Goal: Information Seeking & Learning: Learn about a topic

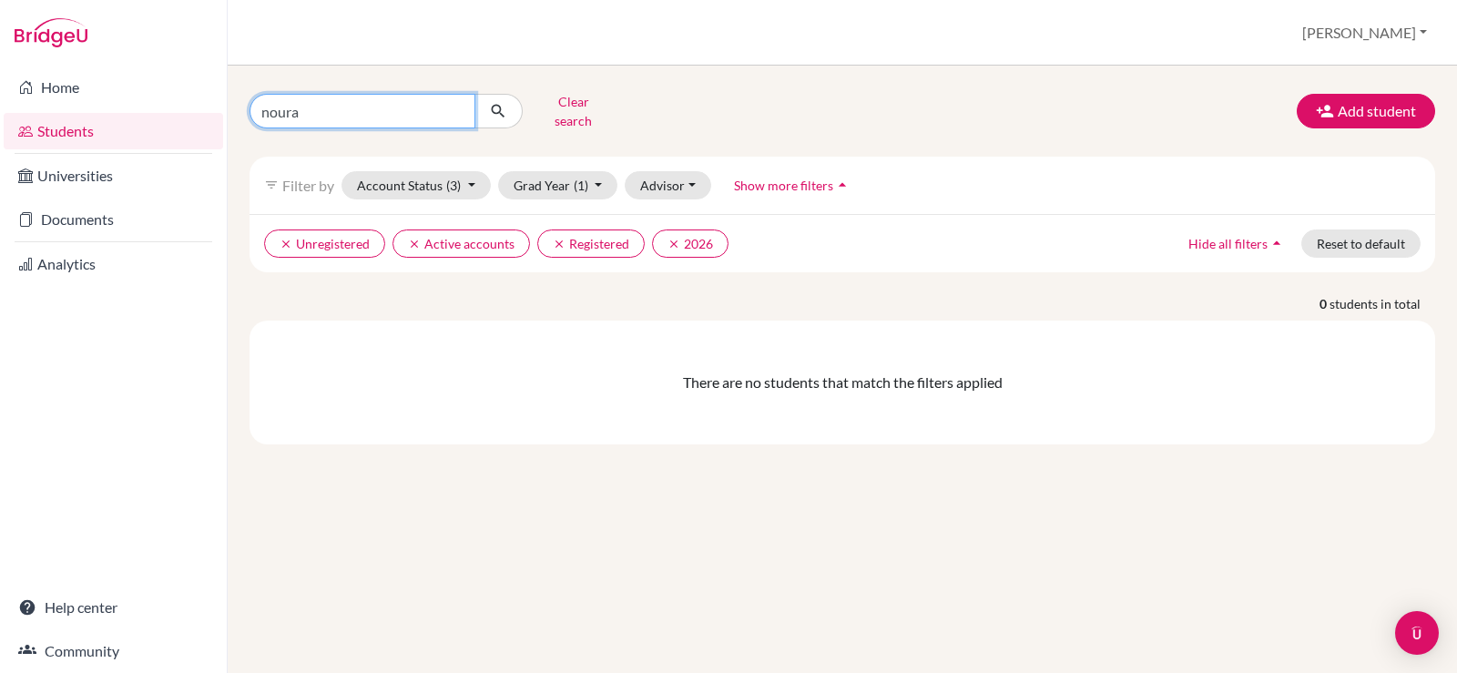
click at [337, 115] on input "noura" at bounding box center [363, 111] width 226 height 35
type input "n"
type input "[PERSON_NAME]"
click button "submit" at bounding box center [498, 111] width 48 height 35
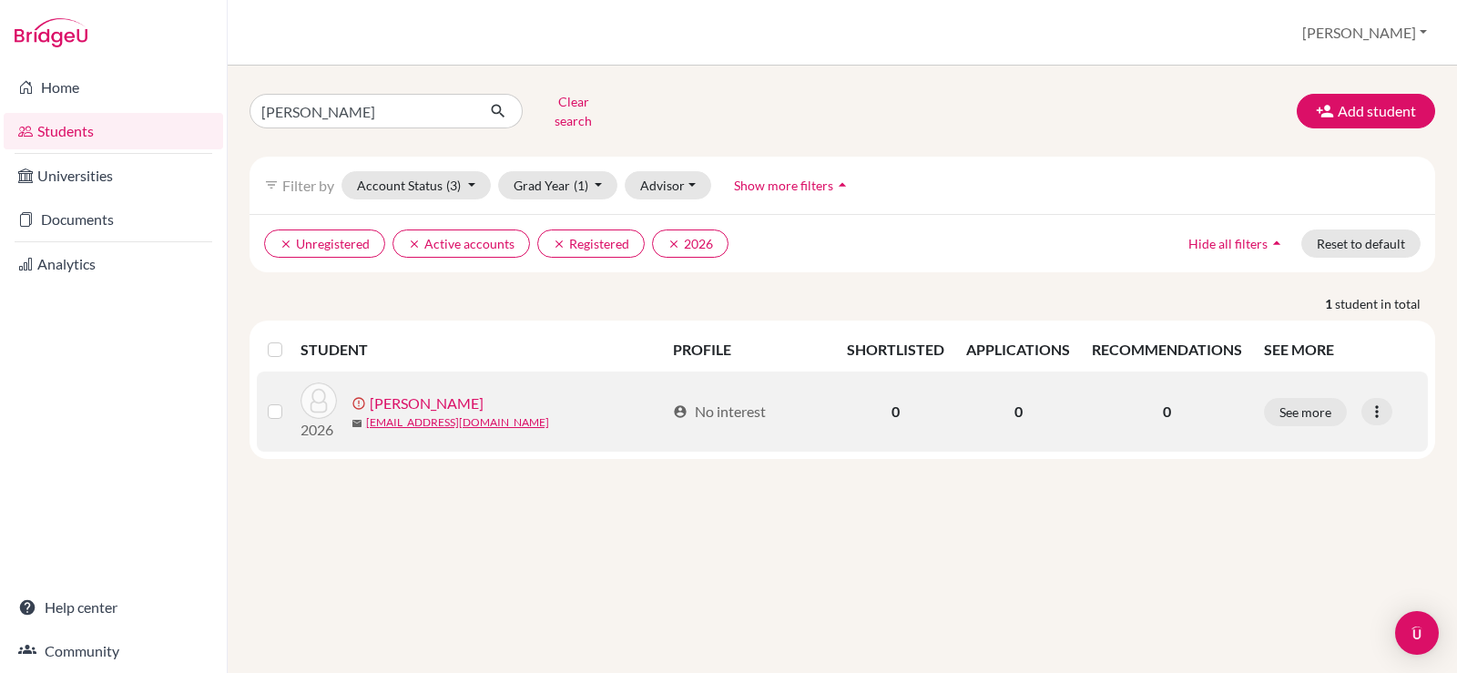
click at [438, 394] on link "FAHMY, Kevin Emad" at bounding box center [427, 403] width 114 height 22
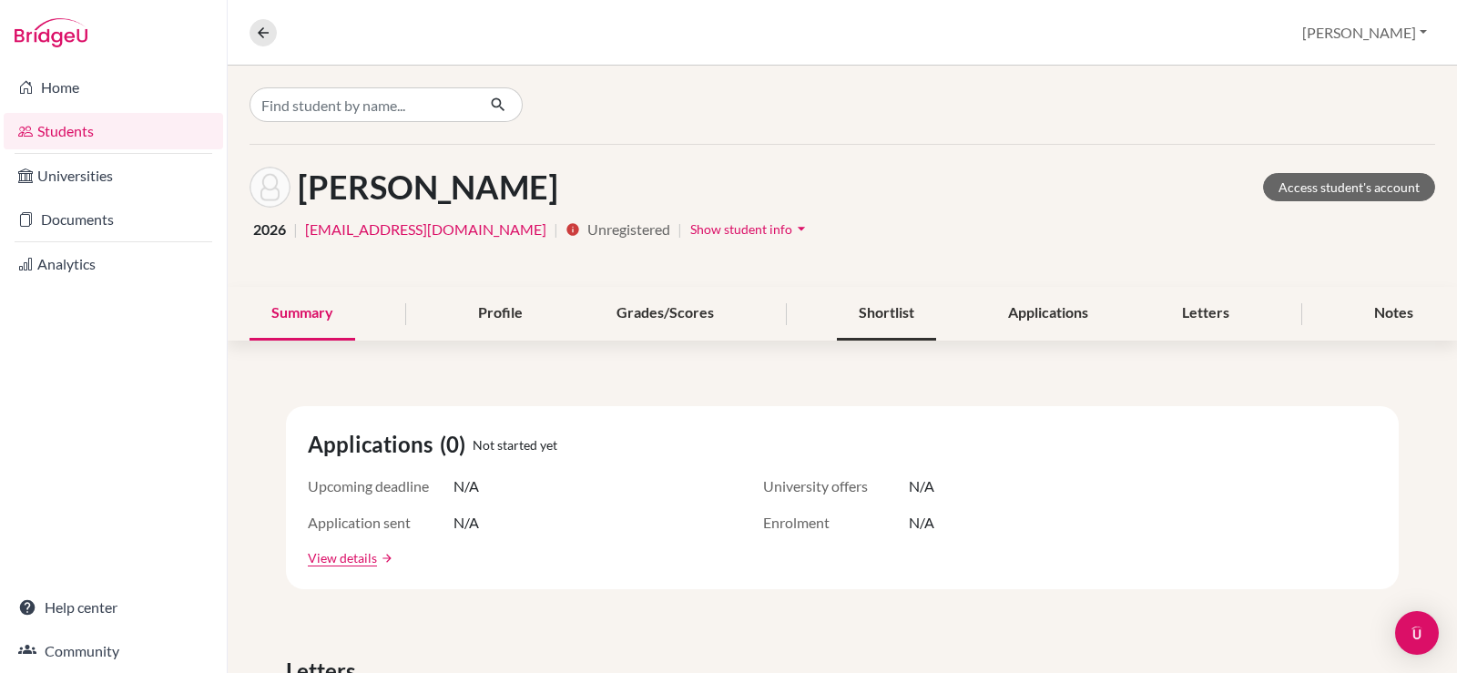
click at [865, 316] on div "Shortlist" at bounding box center [886, 314] width 99 height 54
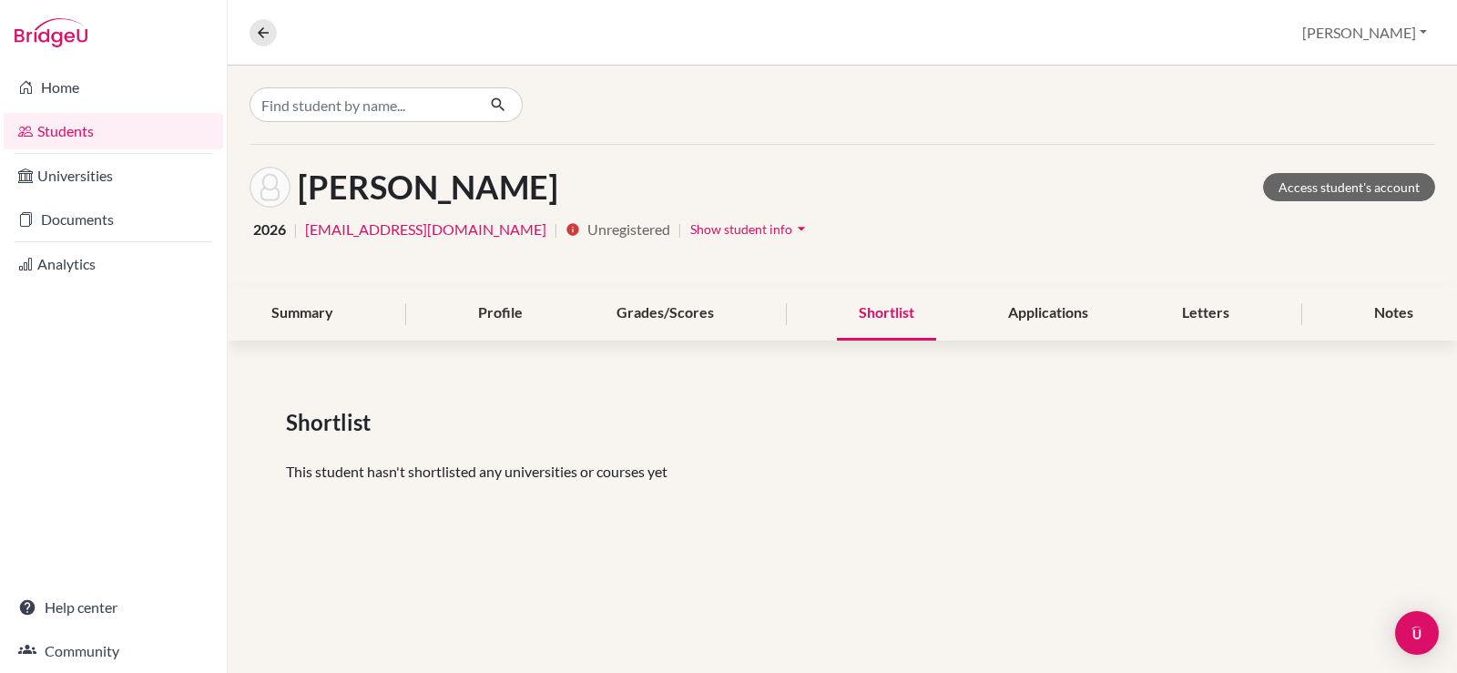
click at [97, 125] on link "Students" at bounding box center [113, 131] width 219 height 36
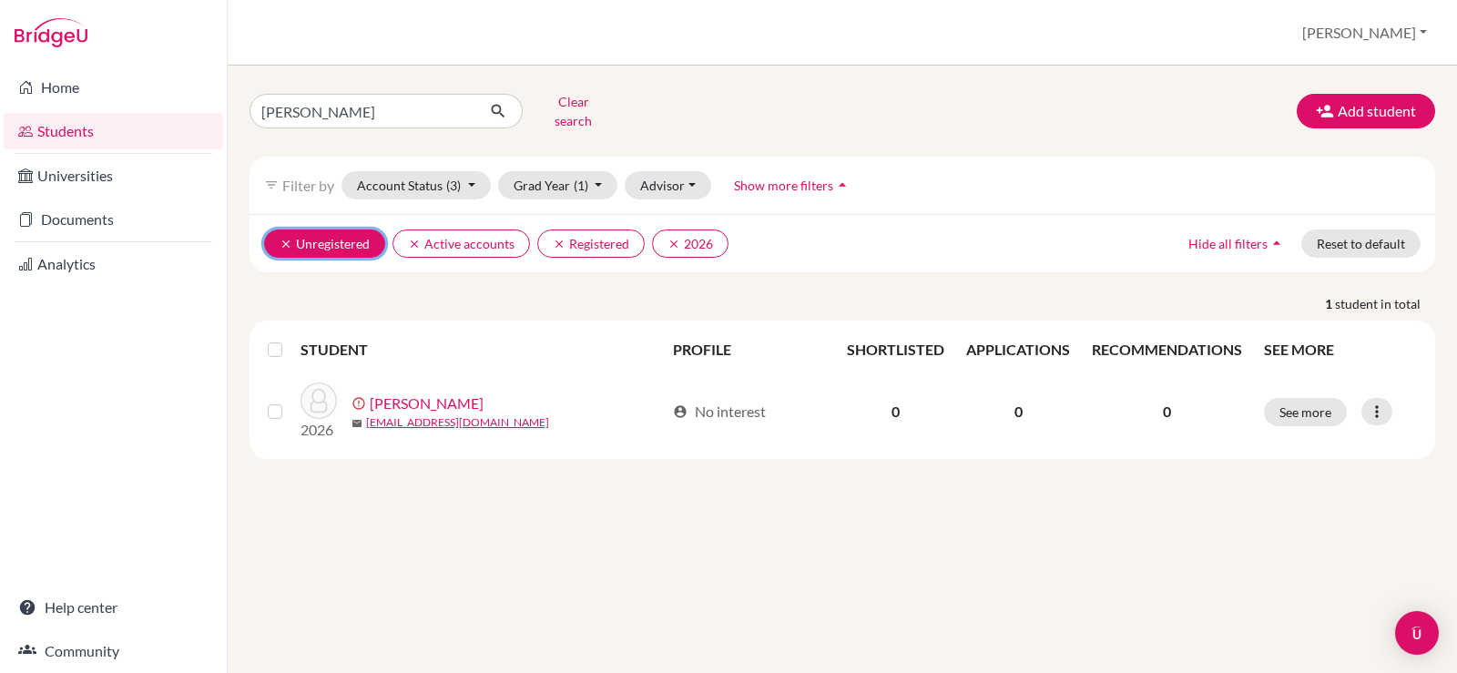
click at [331, 239] on button "clear Unregistered" at bounding box center [324, 243] width 121 height 28
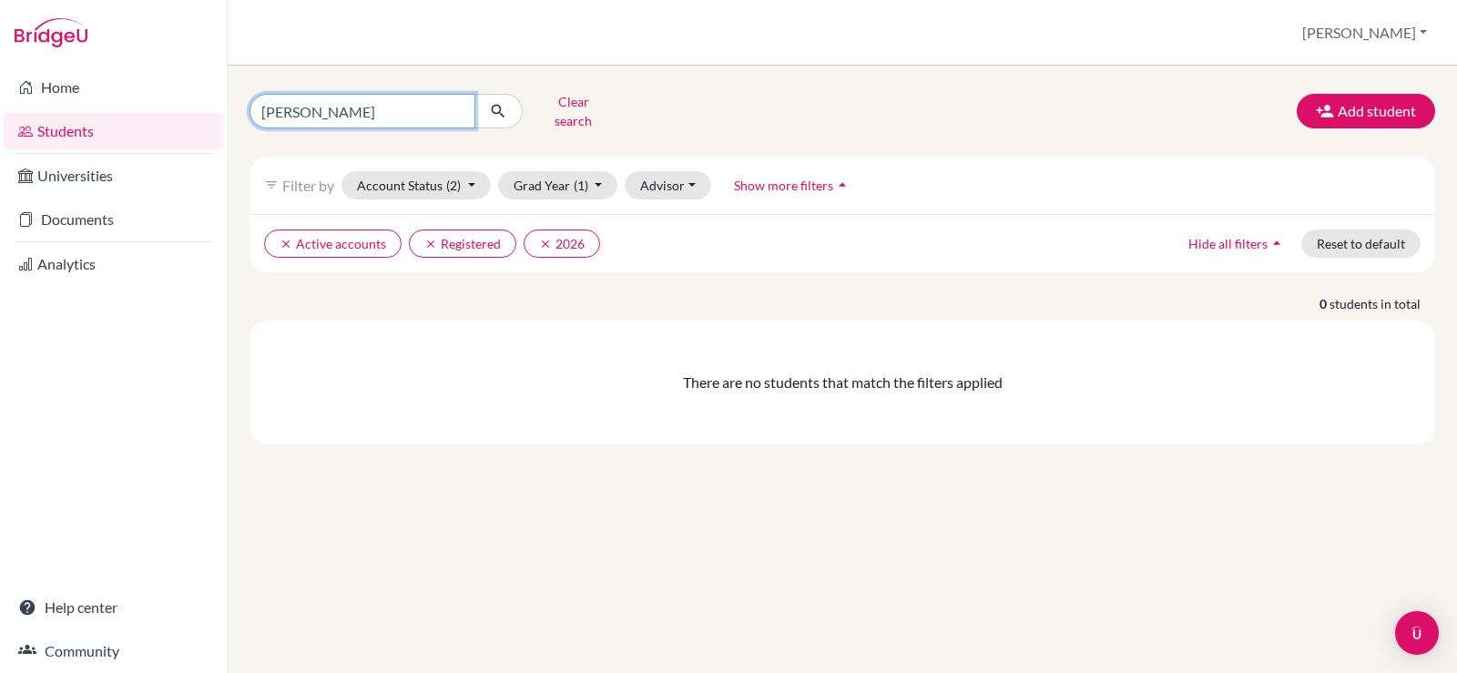
click at [457, 106] on input "[PERSON_NAME]" at bounding box center [363, 111] width 226 height 35
click at [90, 131] on link "Students" at bounding box center [113, 131] width 219 height 36
drag, startPoint x: 405, startPoint y: 106, endPoint x: 0, endPoint y: 113, distance: 405.3
click at [0, 113] on div "Home Students Universities Documents Analytics Help center Community Students o…" at bounding box center [728, 336] width 1457 height 673
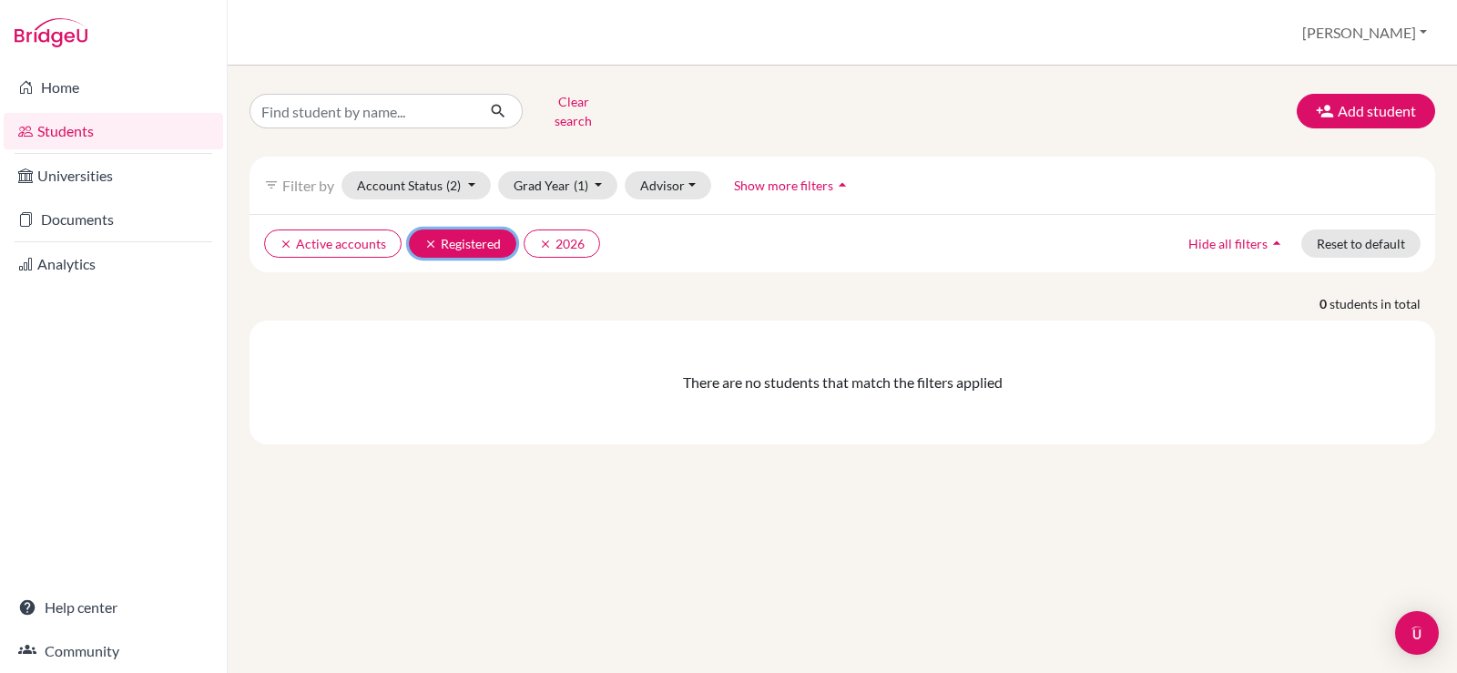
click at [468, 229] on button "clear Registered" at bounding box center [462, 243] width 107 height 28
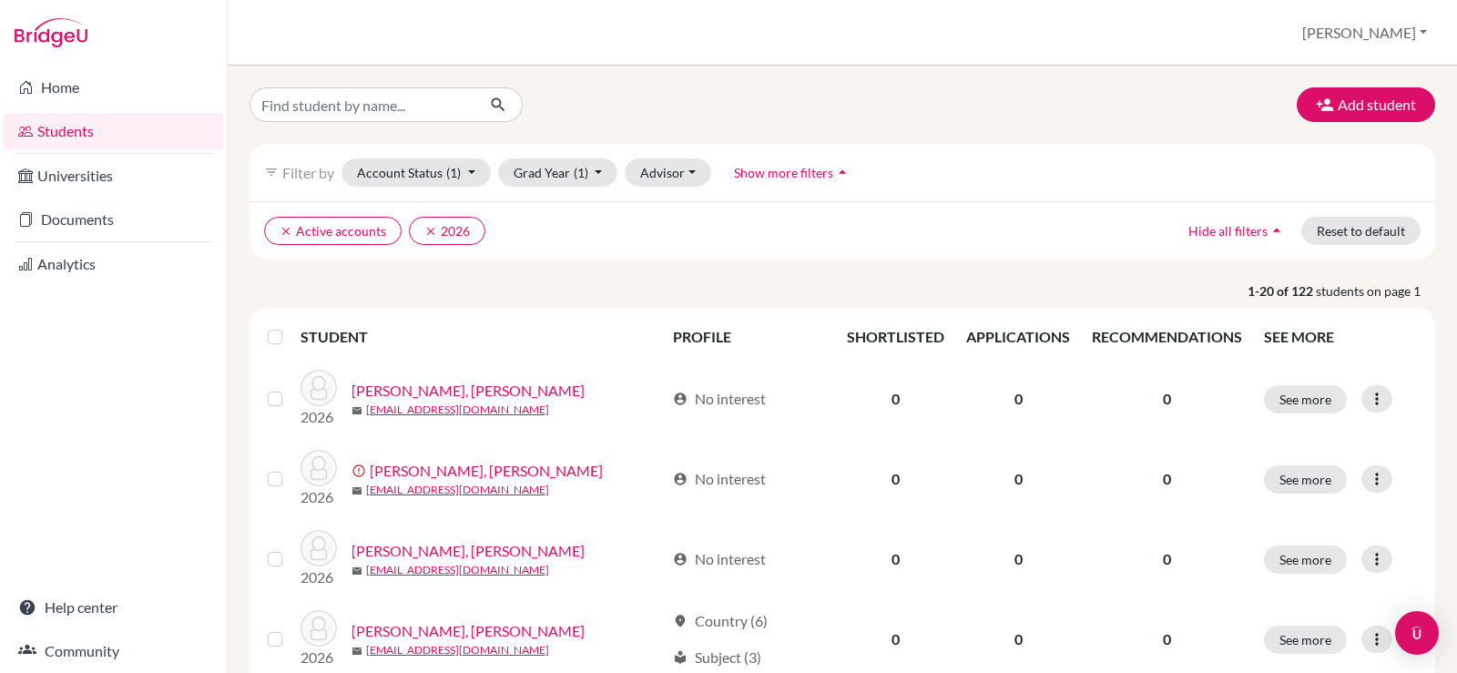
click at [780, 174] on span "Show more filters" at bounding box center [783, 172] width 99 height 15
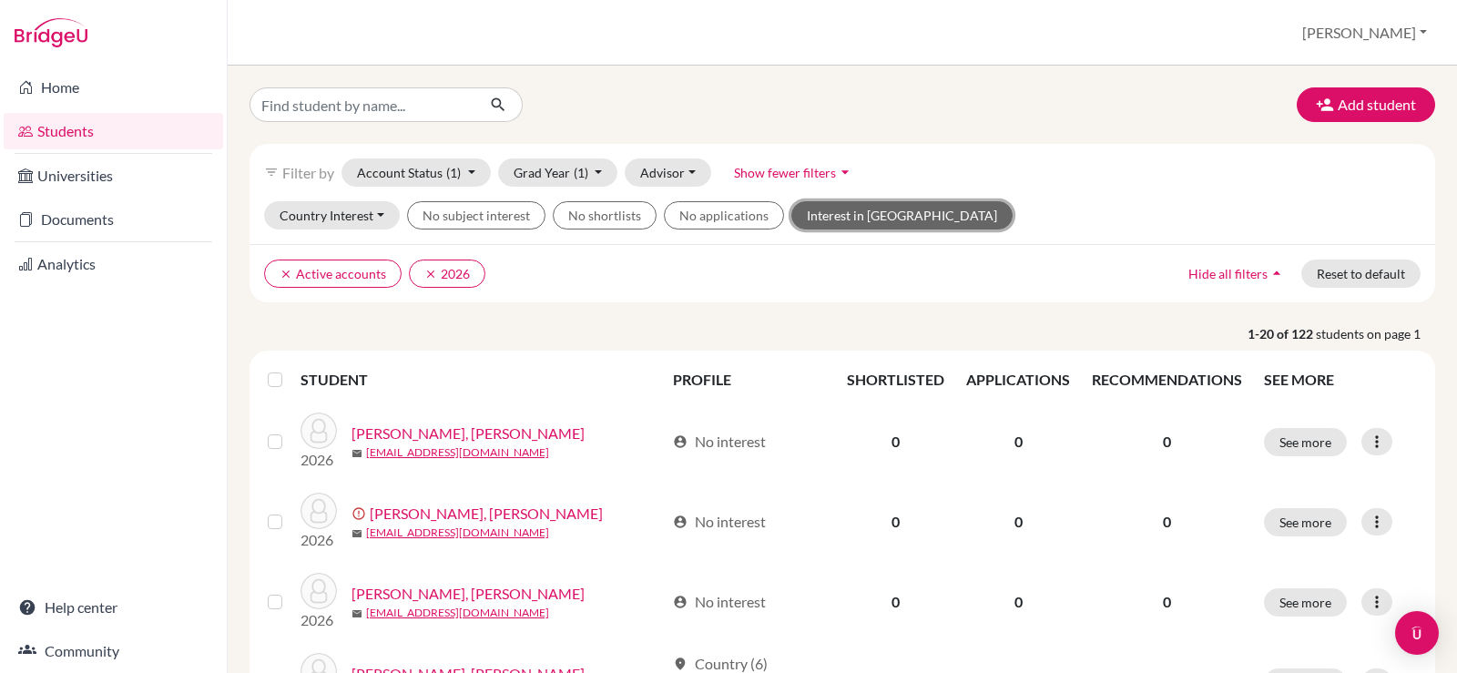
click at [868, 215] on button "Interest in [GEOGRAPHIC_DATA]" at bounding box center [901, 215] width 221 height 28
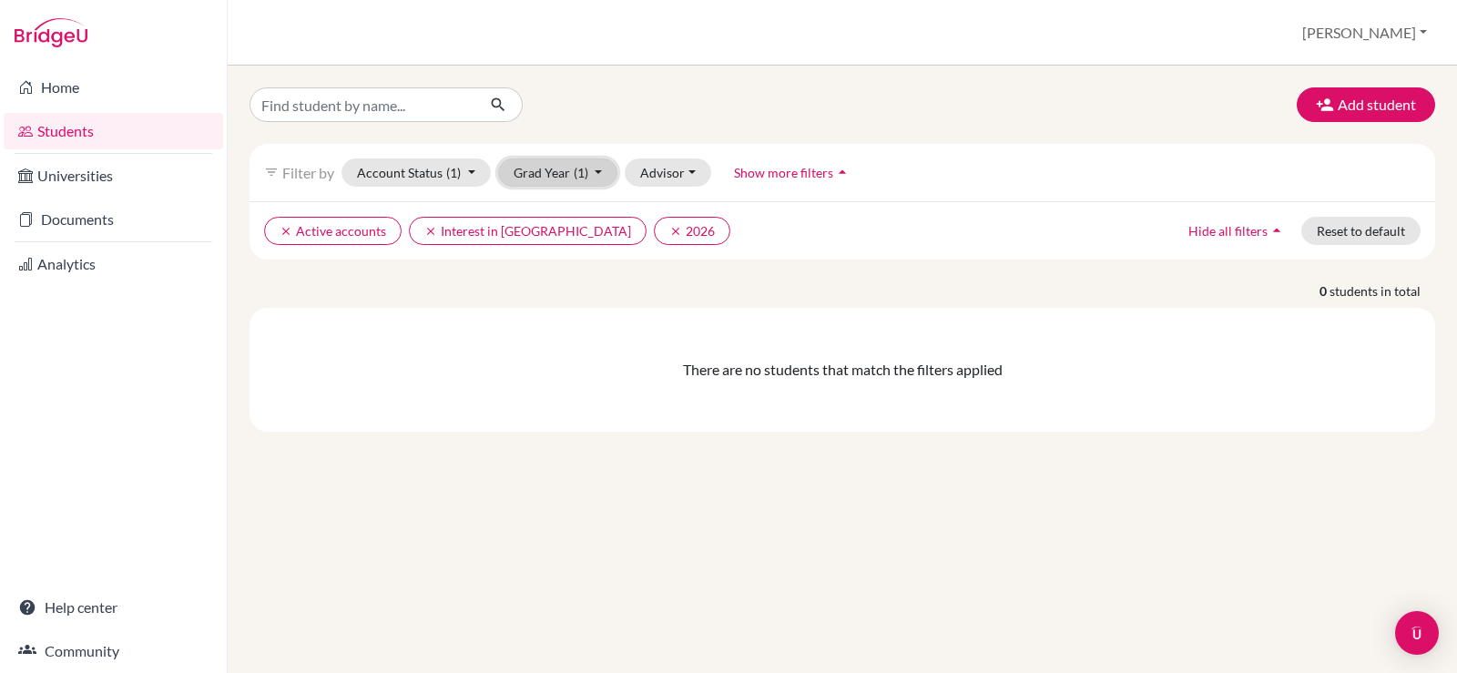
click at [577, 169] on span "(1)" at bounding box center [581, 172] width 15 height 15
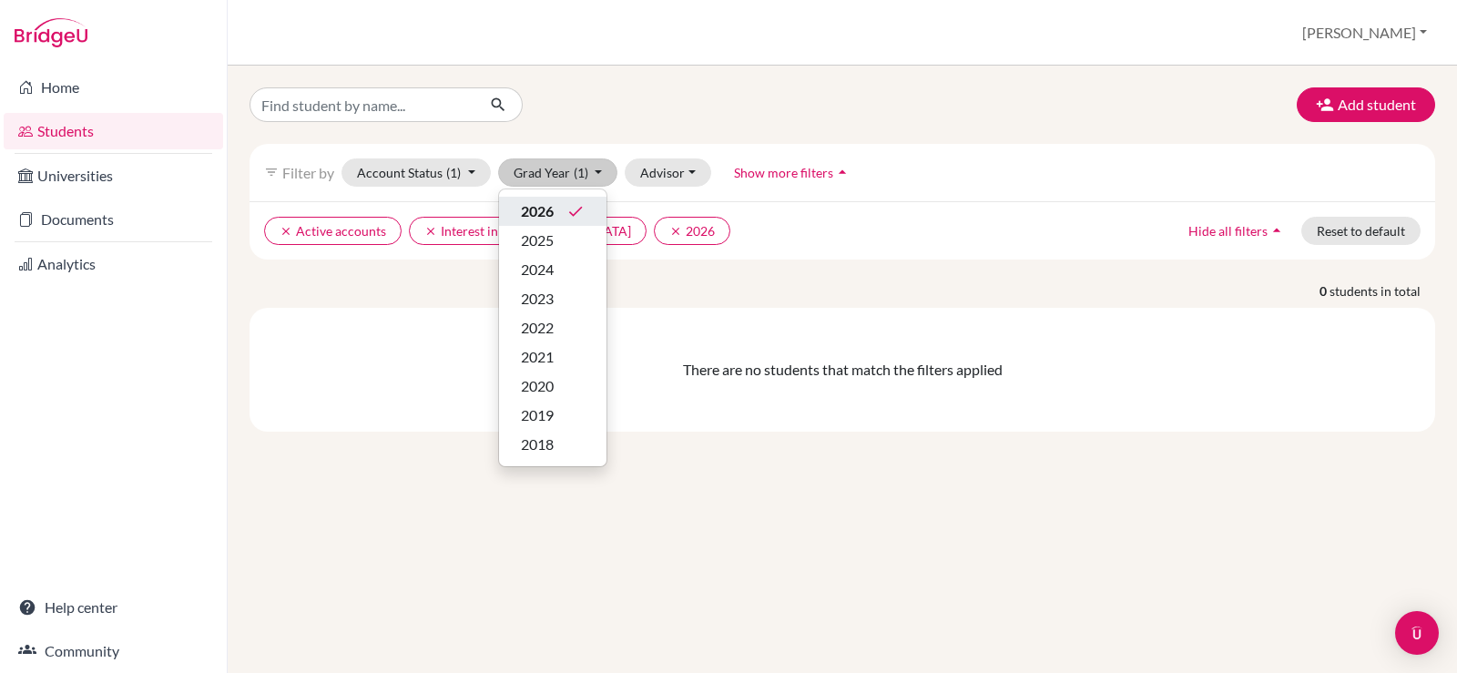
click at [562, 207] on div "2026 done" at bounding box center [553, 211] width 64 height 22
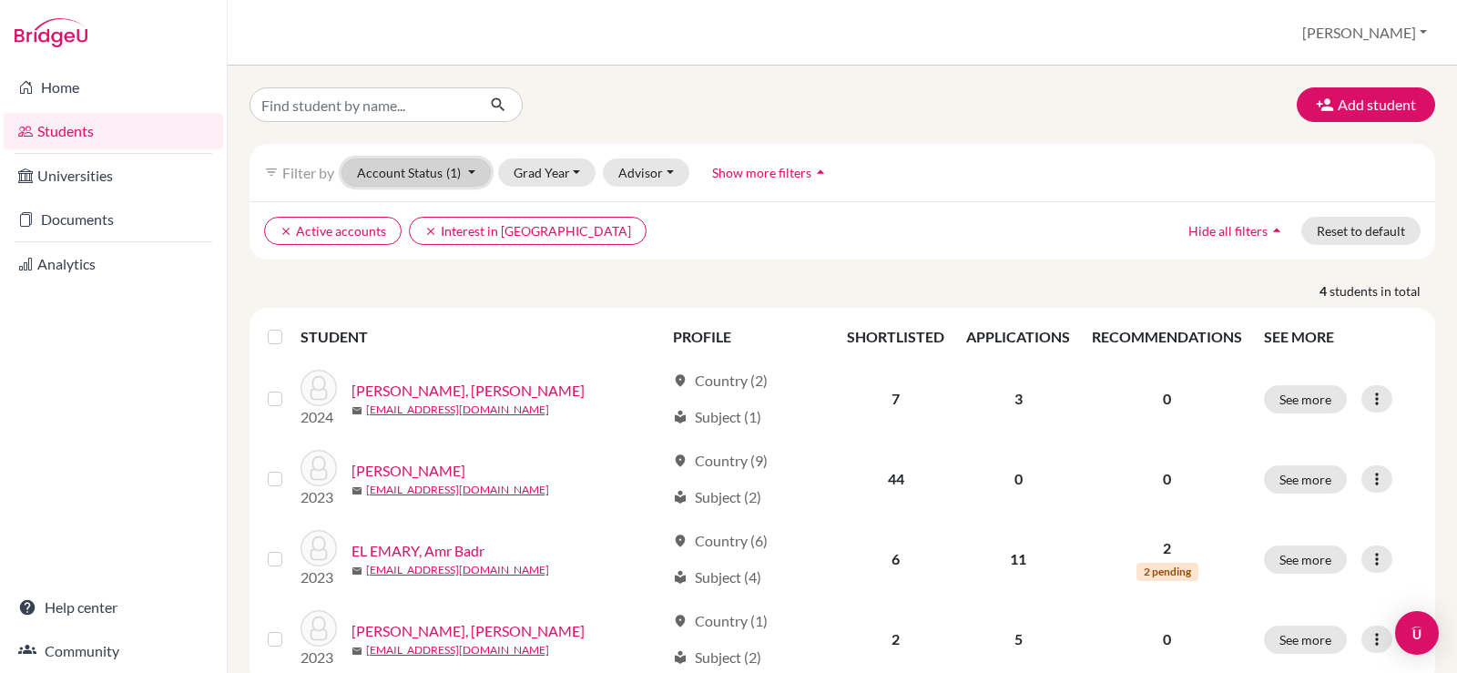
click at [454, 176] on span "(1)" at bounding box center [453, 172] width 15 height 15
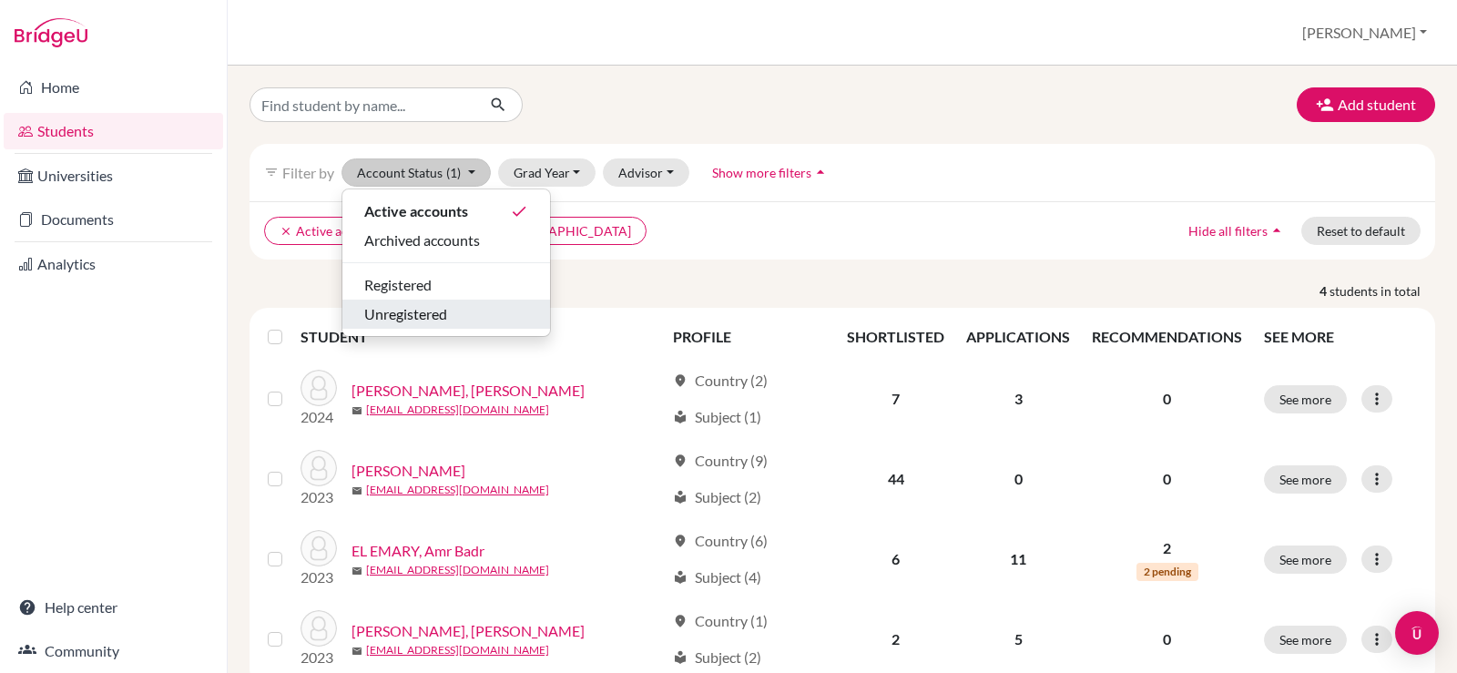
click at [456, 318] on div "Unregistered" at bounding box center [446, 314] width 164 height 22
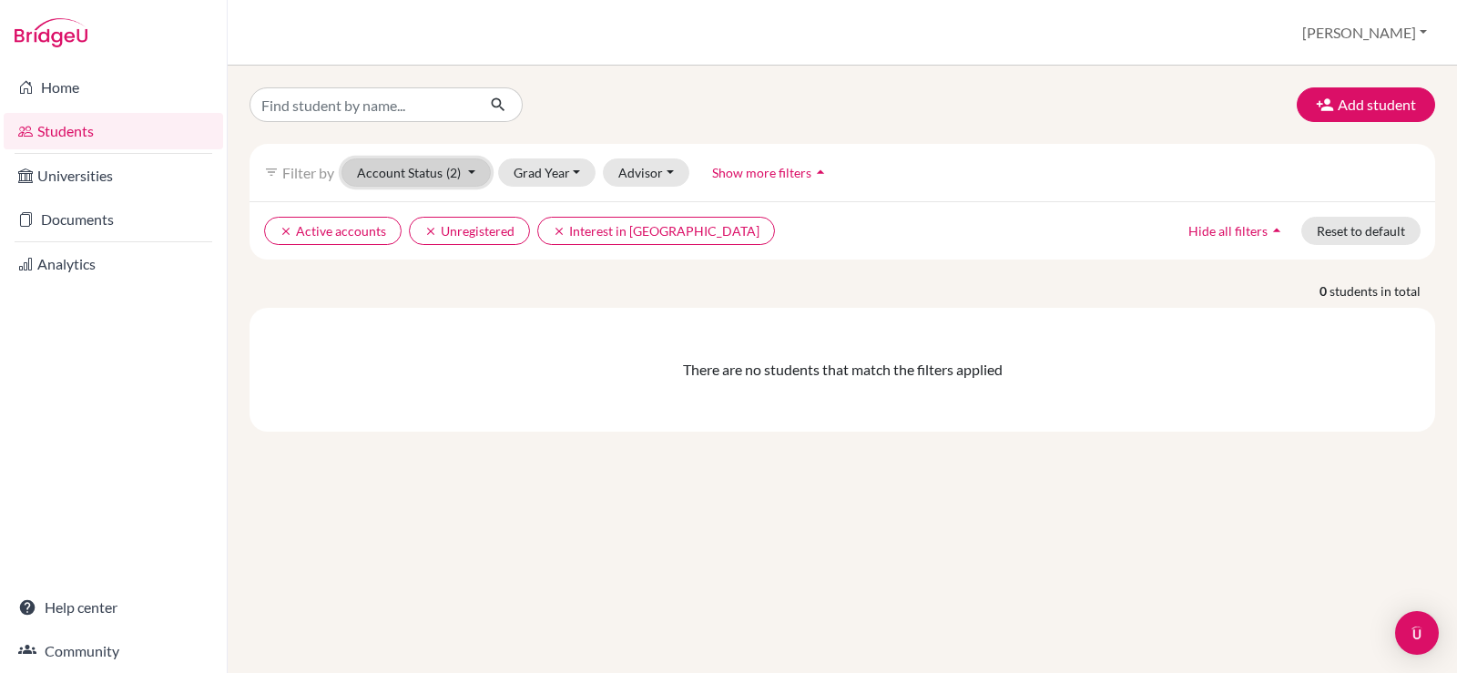
click at [434, 165] on button "Account Status (2)" at bounding box center [416, 172] width 149 height 28
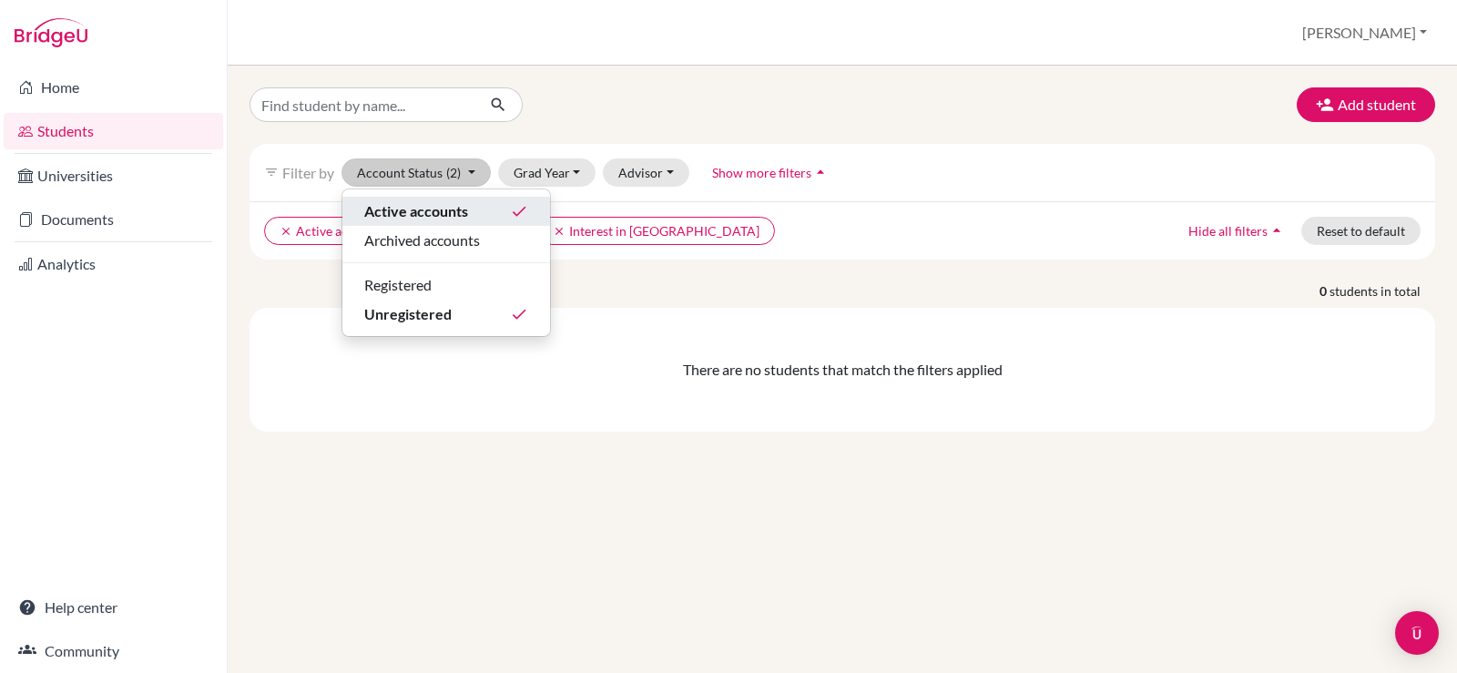
click at [489, 209] on div "Active accounts done" at bounding box center [446, 211] width 164 height 22
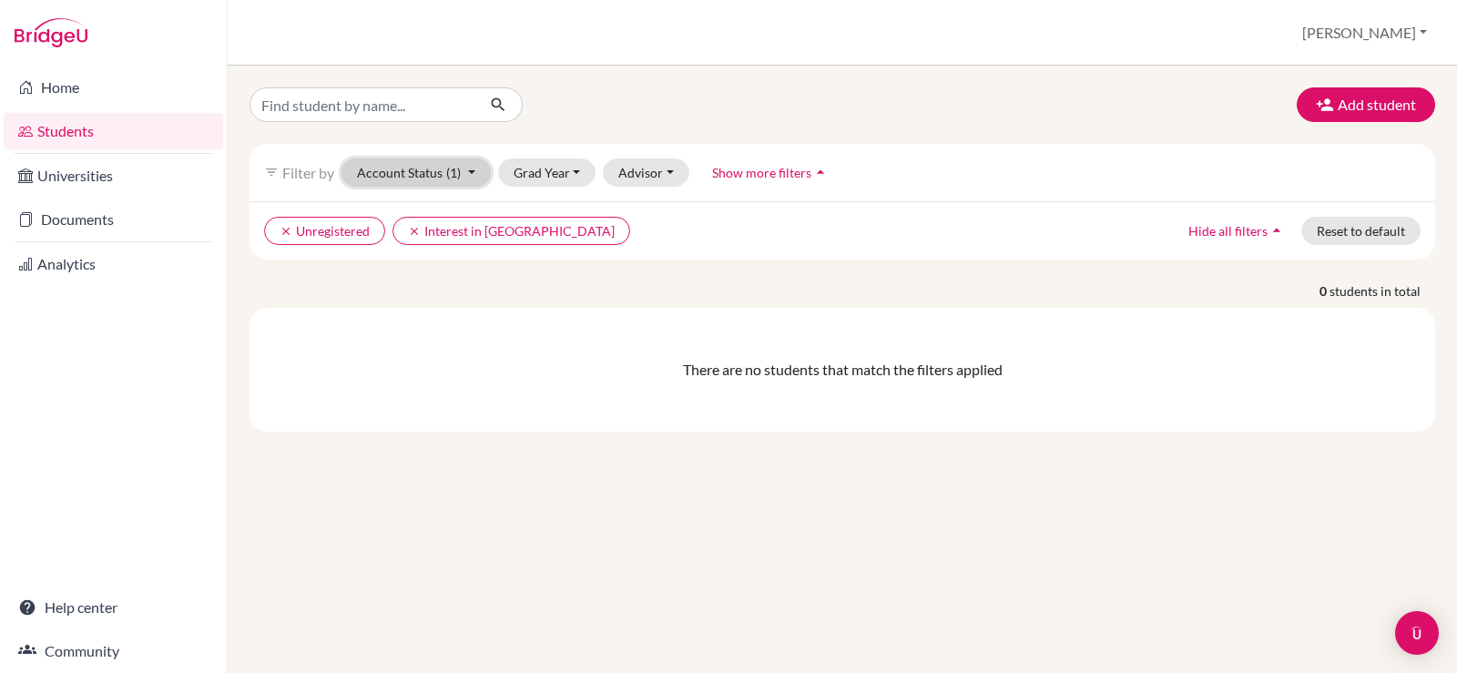
click at [446, 178] on span "(1)" at bounding box center [453, 172] width 15 height 15
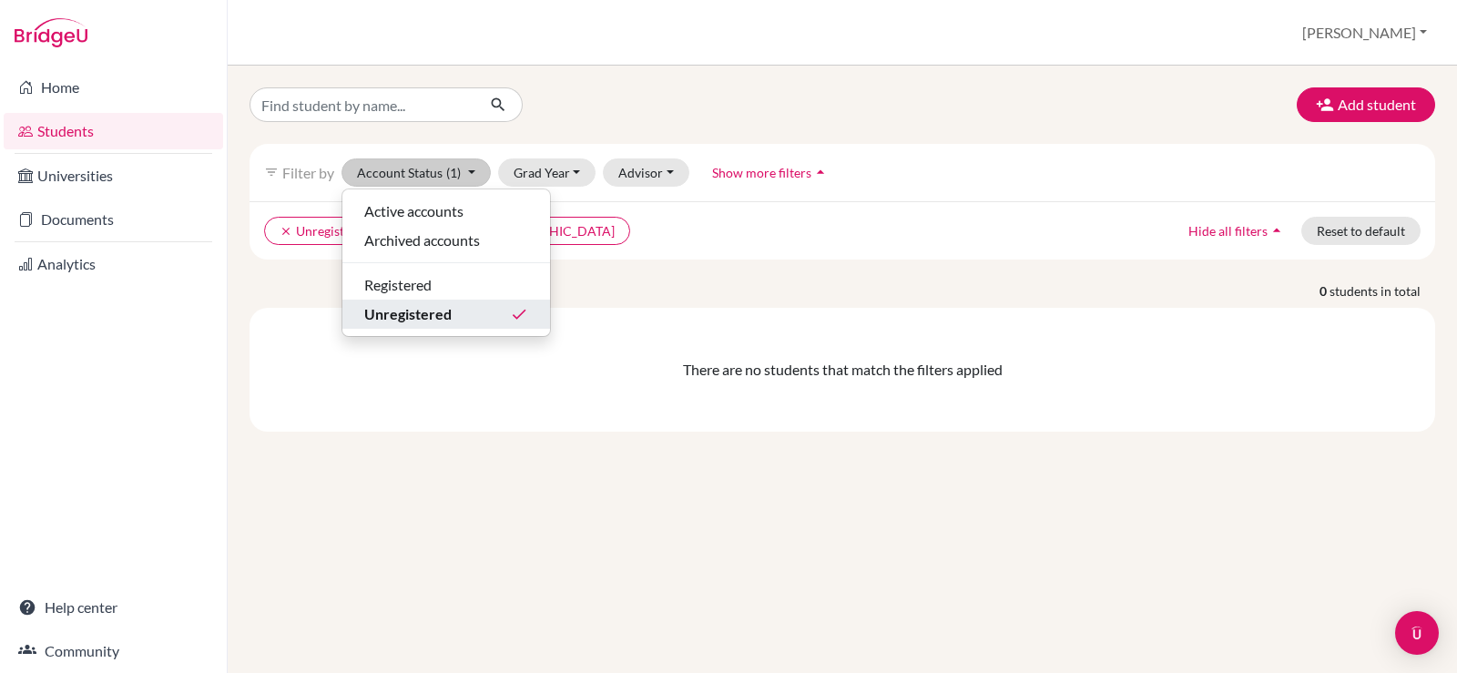
click at [454, 308] on div "Unregistered done" at bounding box center [446, 314] width 164 height 22
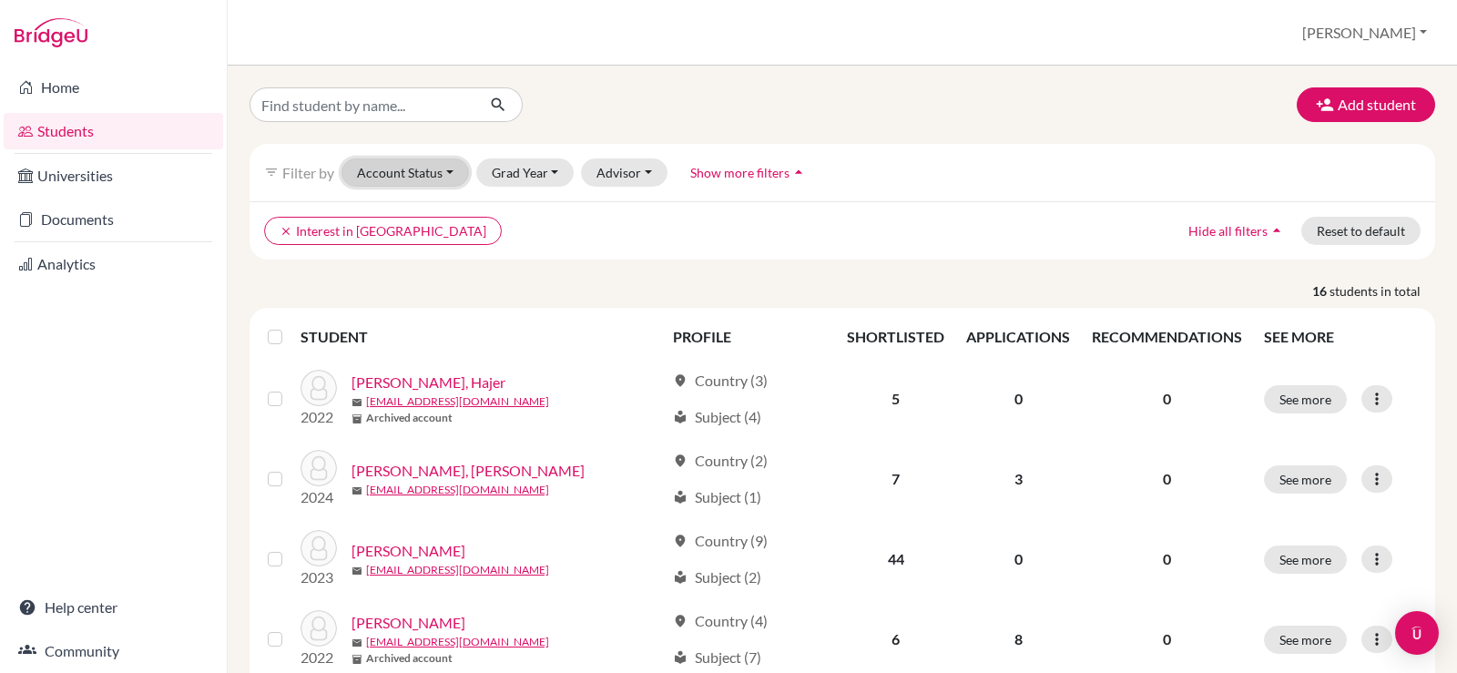
click at [446, 172] on button "Account Status" at bounding box center [405, 172] width 127 height 28
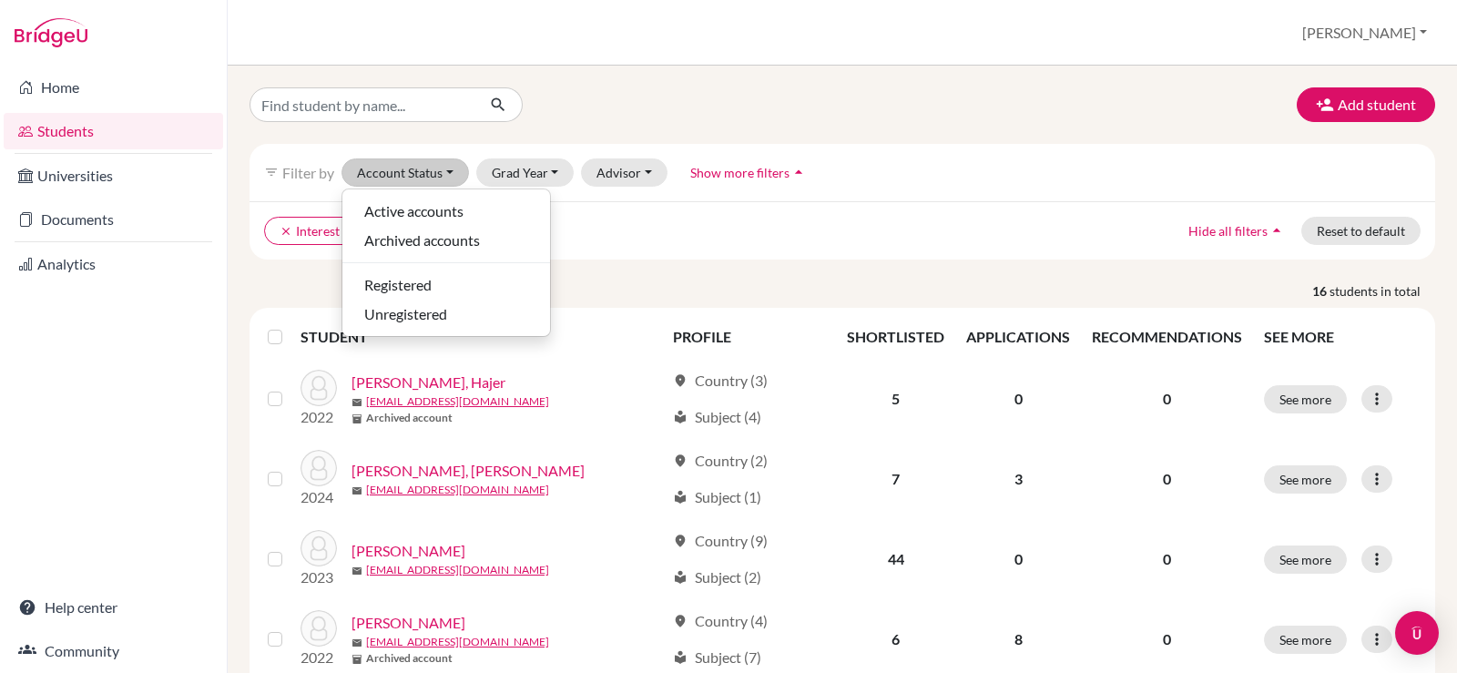
click at [741, 236] on ul "clear Interest in [GEOGRAPHIC_DATA]" at bounding box center [698, 231] width 868 height 28
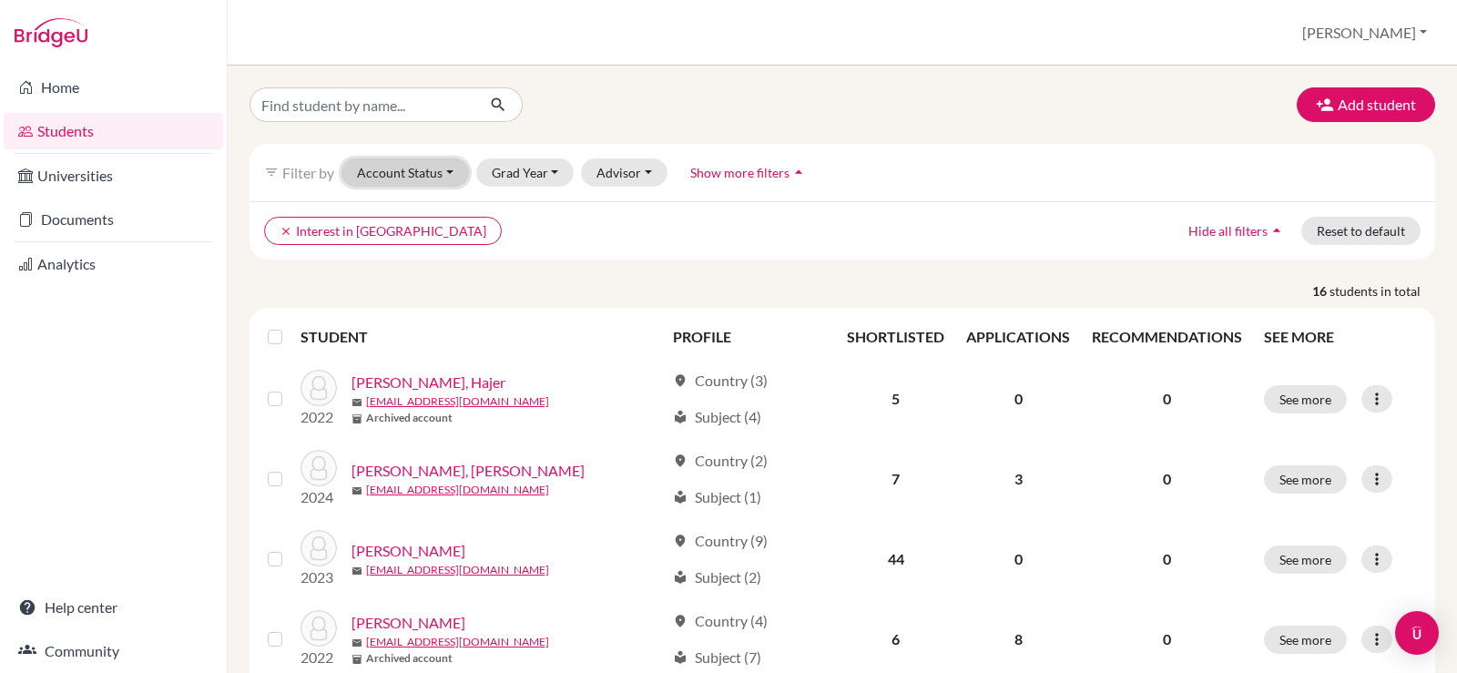
click at [417, 178] on button "Account Status" at bounding box center [405, 172] width 127 height 28
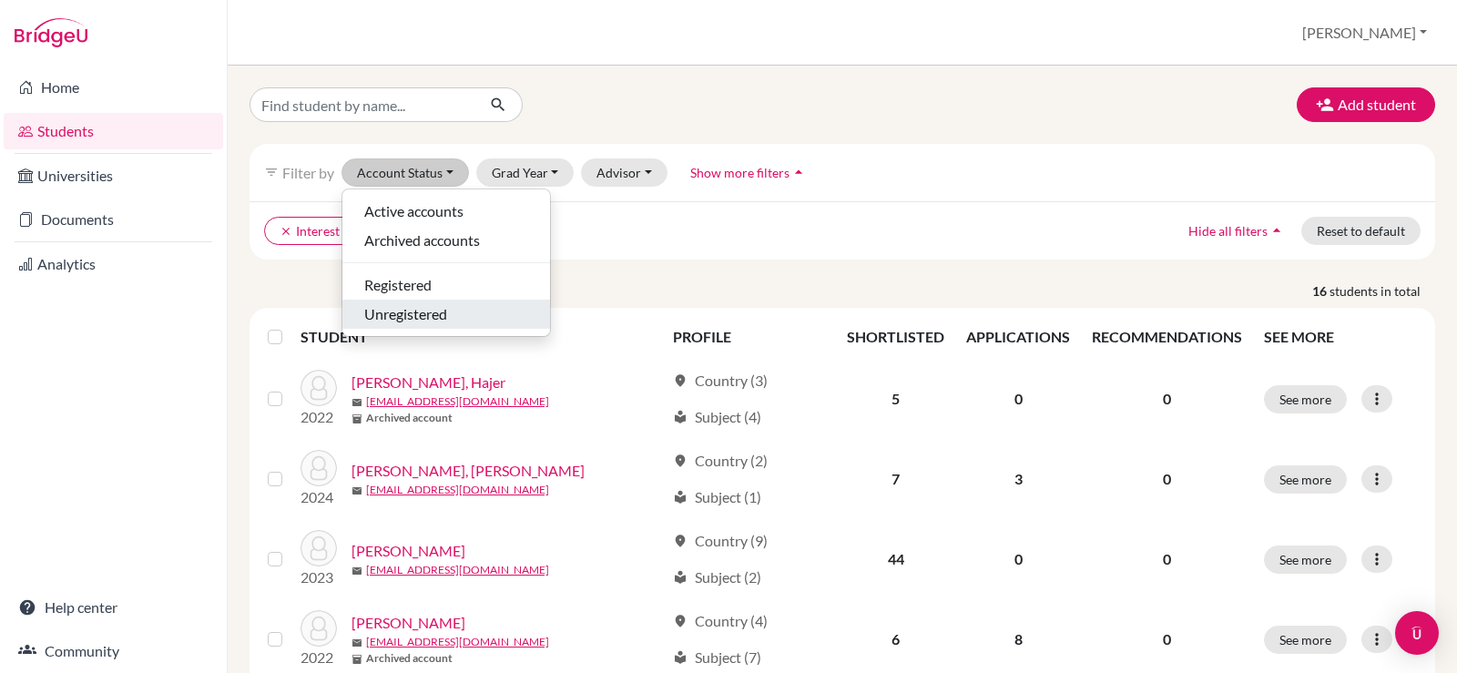
click at [430, 317] on span "Unregistered" at bounding box center [405, 314] width 83 height 22
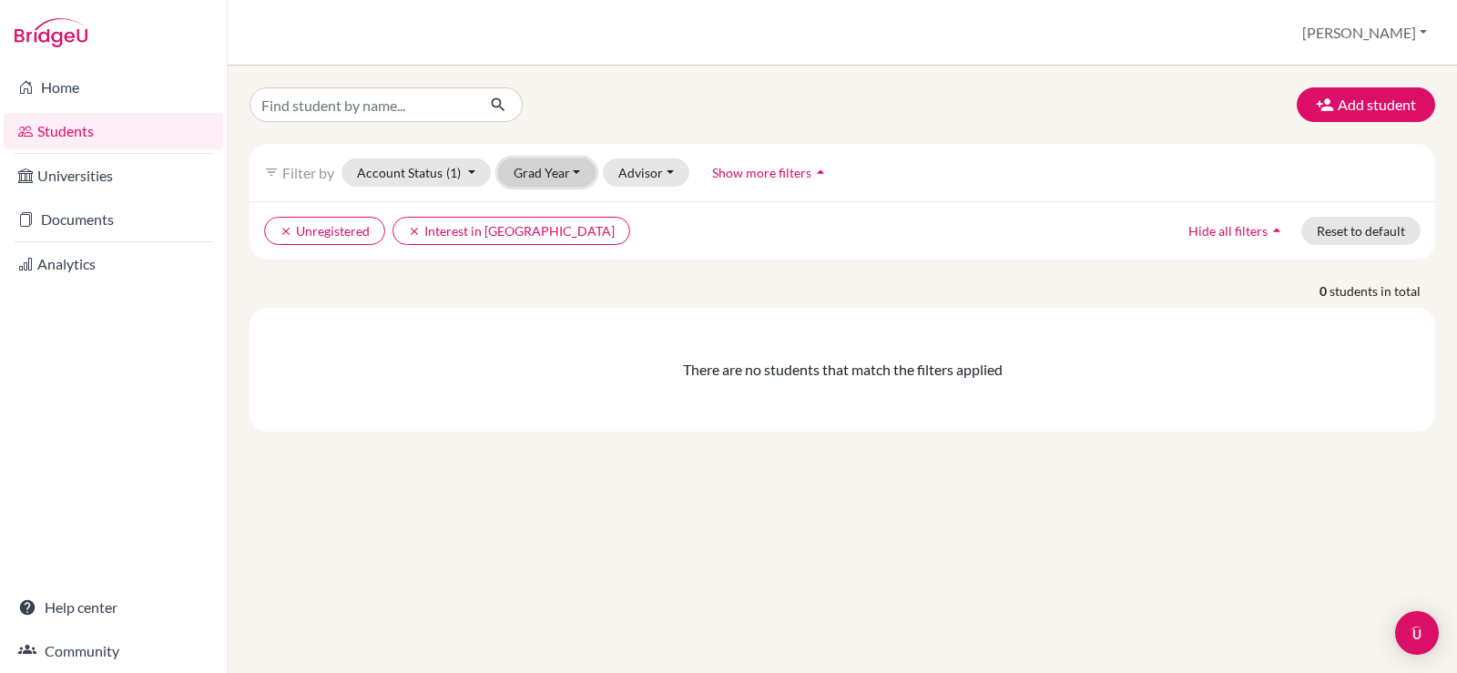
click at [566, 178] on button "Grad Year" at bounding box center [547, 172] width 98 height 28
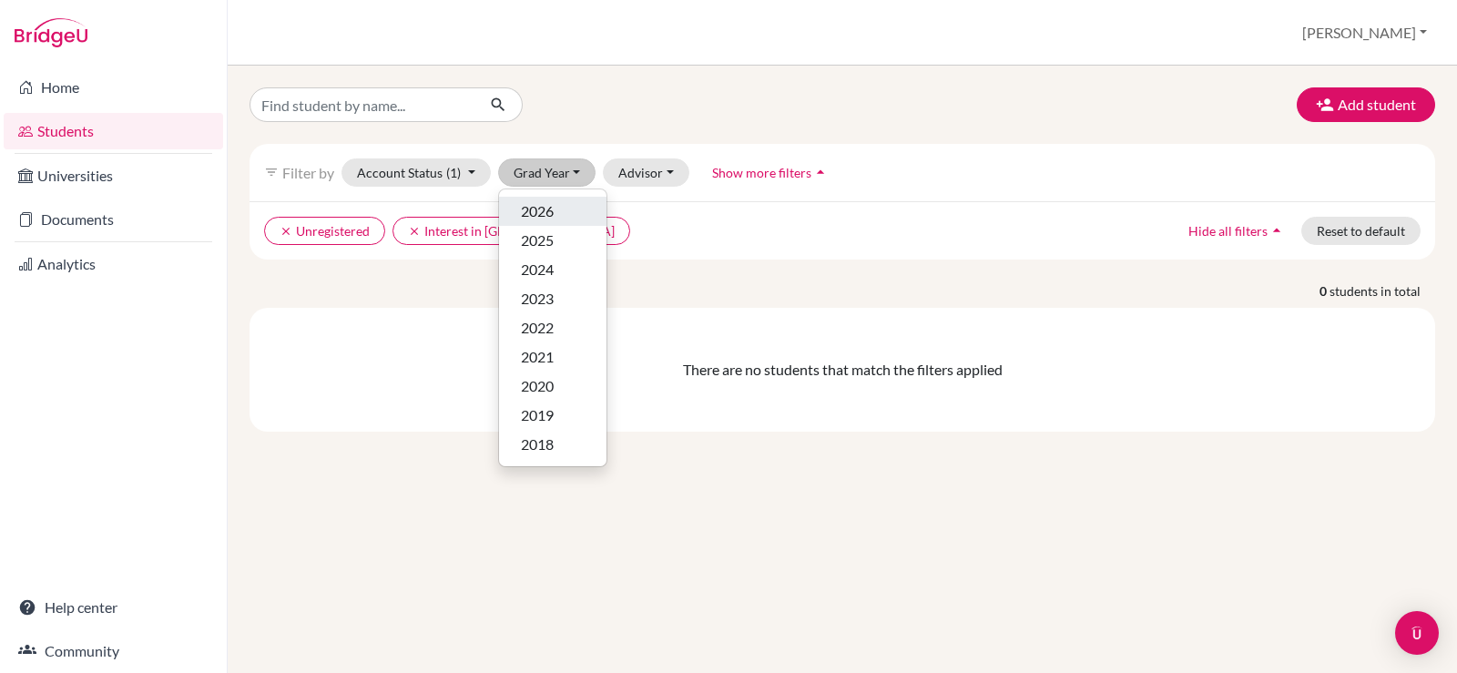
click at [554, 219] on span "2026" at bounding box center [537, 211] width 33 height 22
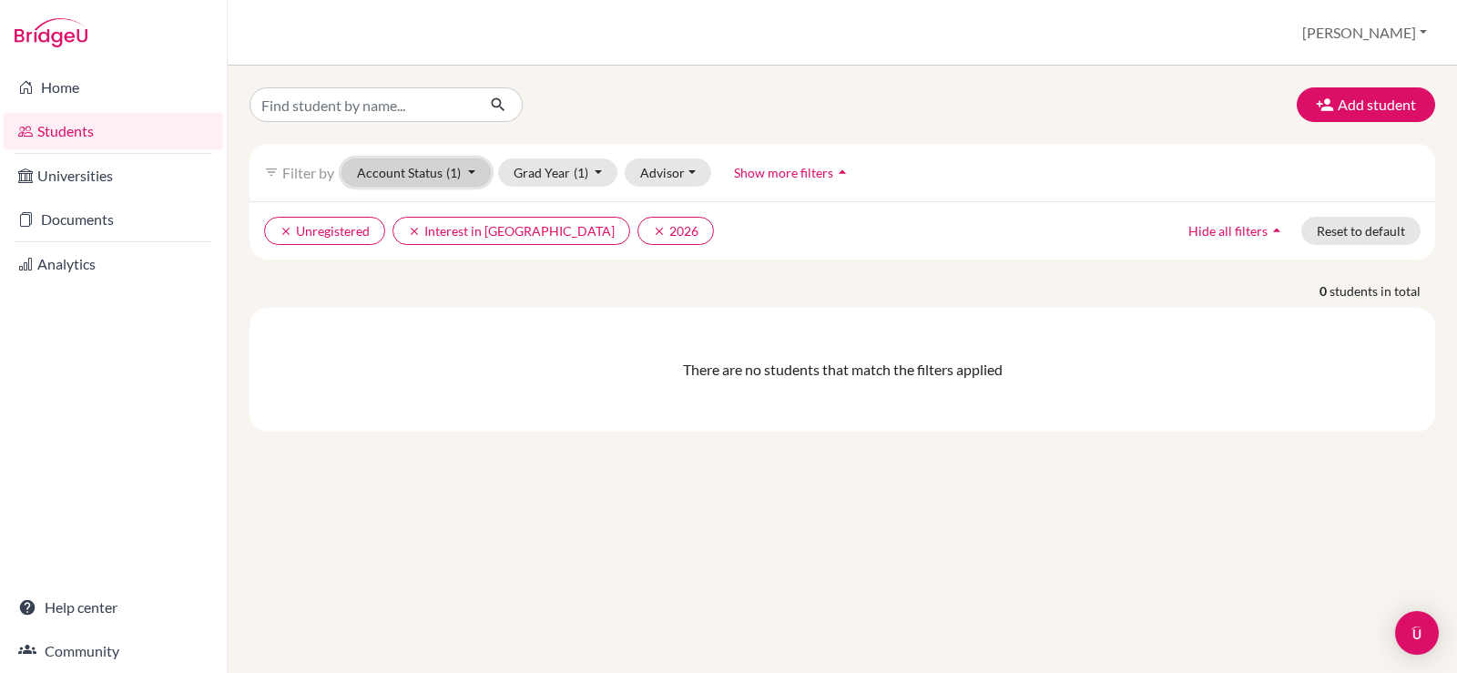
click at [480, 164] on button "Account Status (1)" at bounding box center [416, 172] width 149 height 28
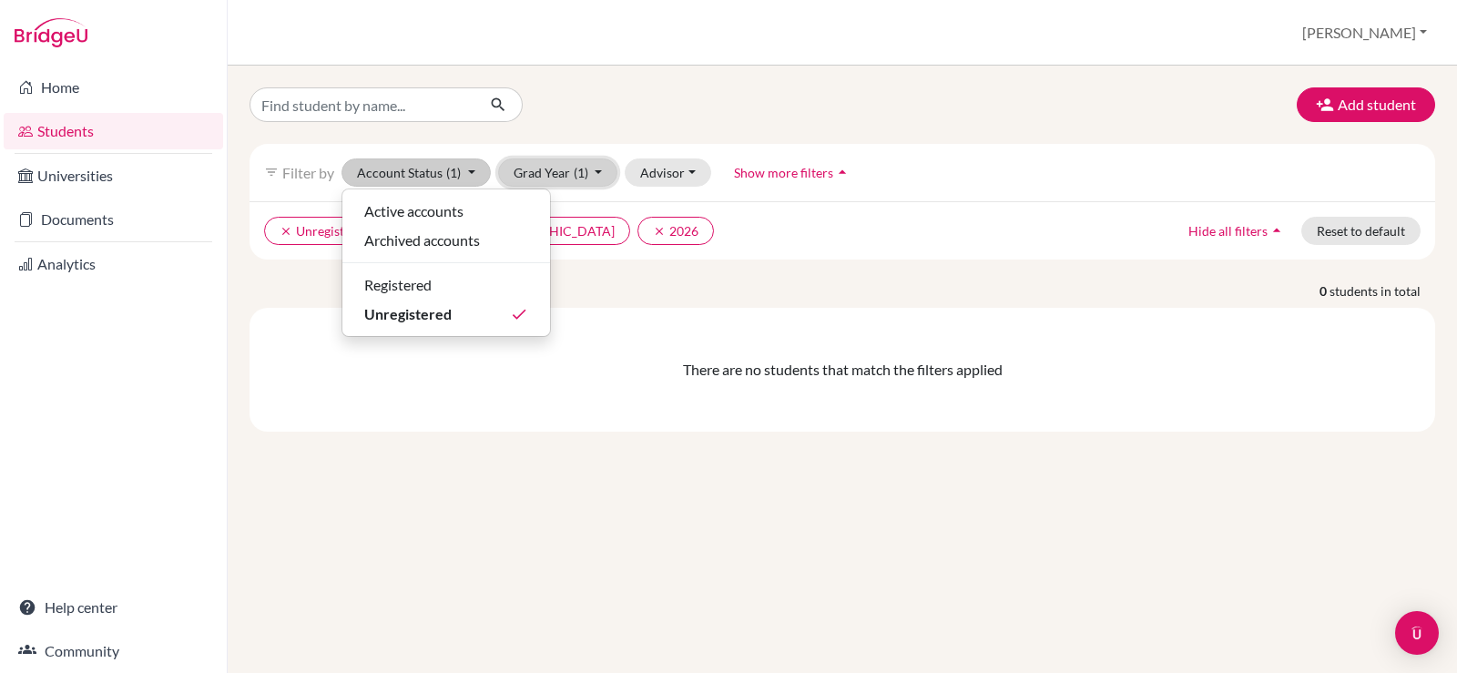
click at [596, 165] on button "Grad Year (1)" at bounding box center [558, 172] width 120 height 28
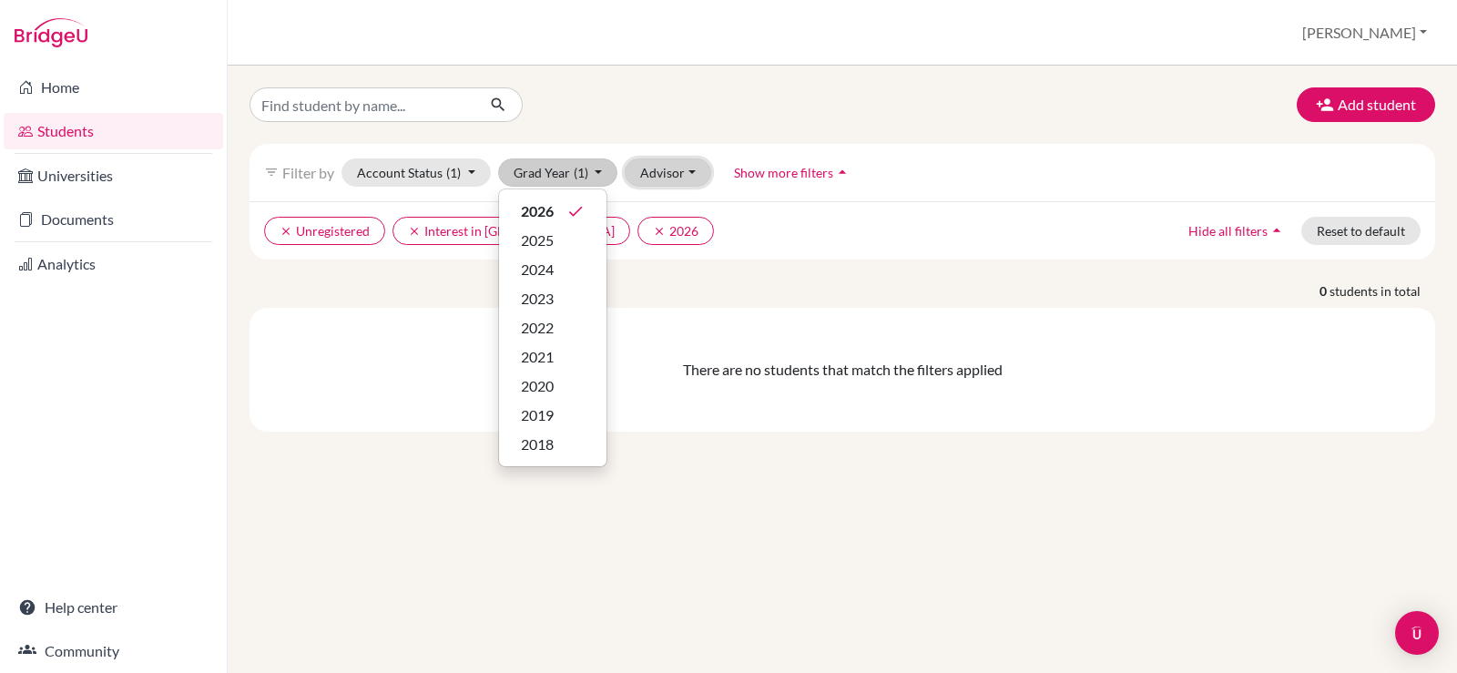
click at [666, 168] on button "Advisor" at bounding box center [668, 172] width 87 height 28
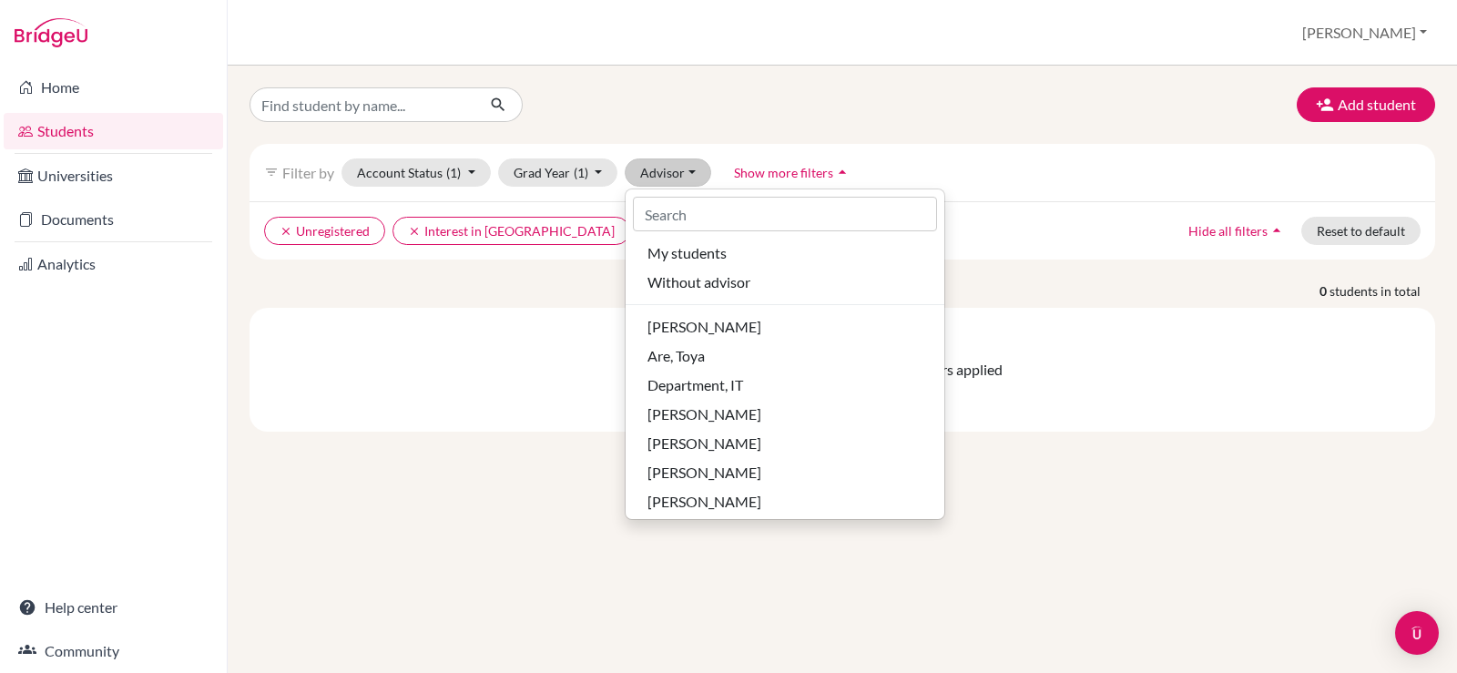
click at [971, 186] on div "filter_list Filter by Account Status (1) Active accounts Archived accounts Regi…" at bounding box center [843, 172] width 1186 height 57
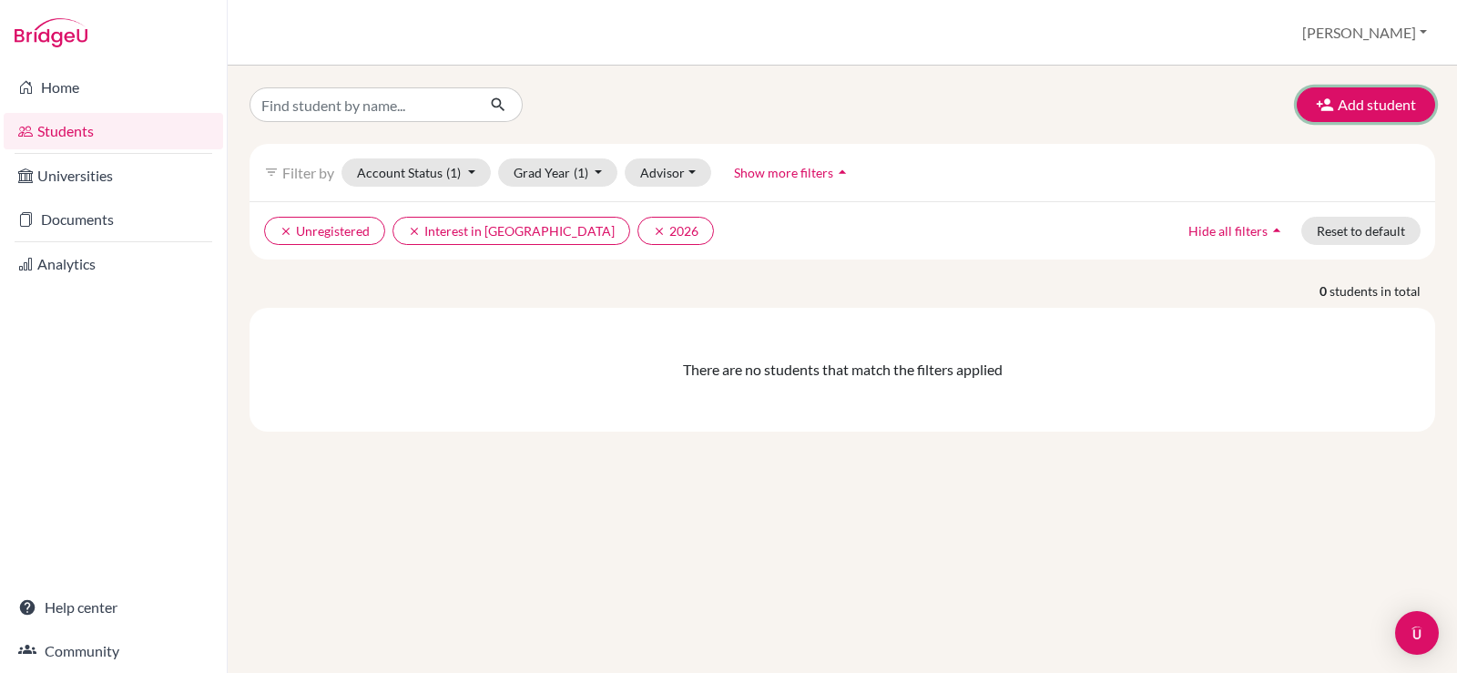
drag, startPoint x: 1342, startPoint y: 99, endPoint x: 956, endPoint y: 151, distance: 389.6
click at [956, 151] on div "Add student filter_list Filter by Account Status (1) Active accounts Archived a…" at bounding box center [843, 259] width 1186 height 344
click at [1297, 87] on button "Add student" at bounding box center [1366, 104] width 138 height 35
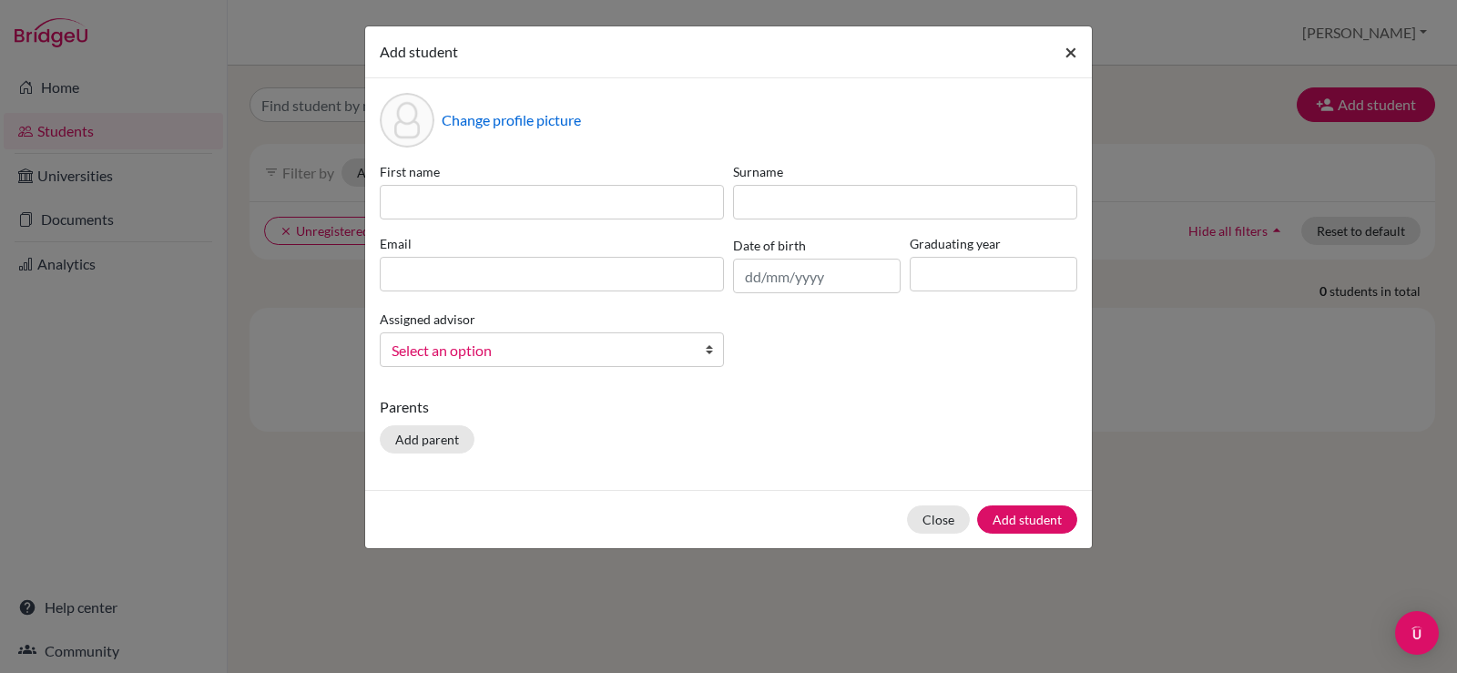
click at [1067, 62] on span "×" at bounding box center [1071, 51] width 13 height 26
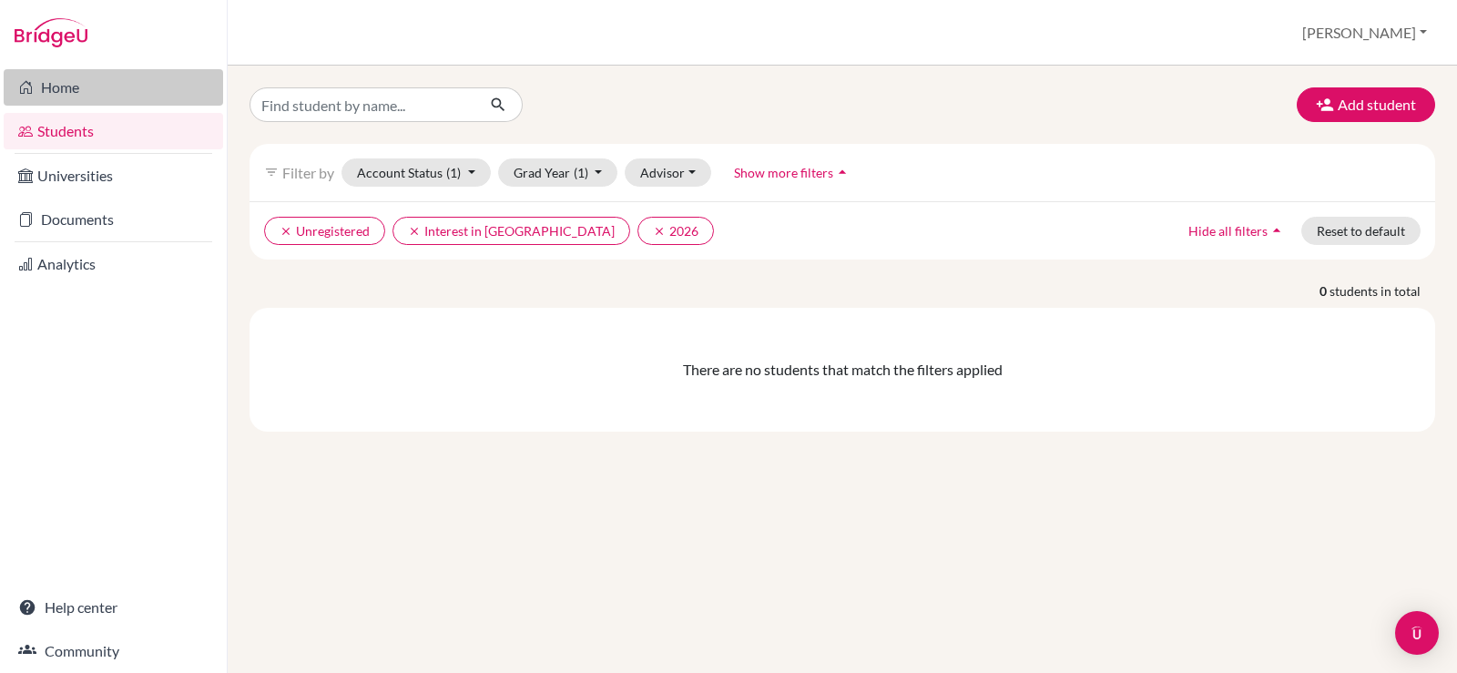
click at [100, 89] on link "Home" at bounding box center [113, 87] width 219 height 36
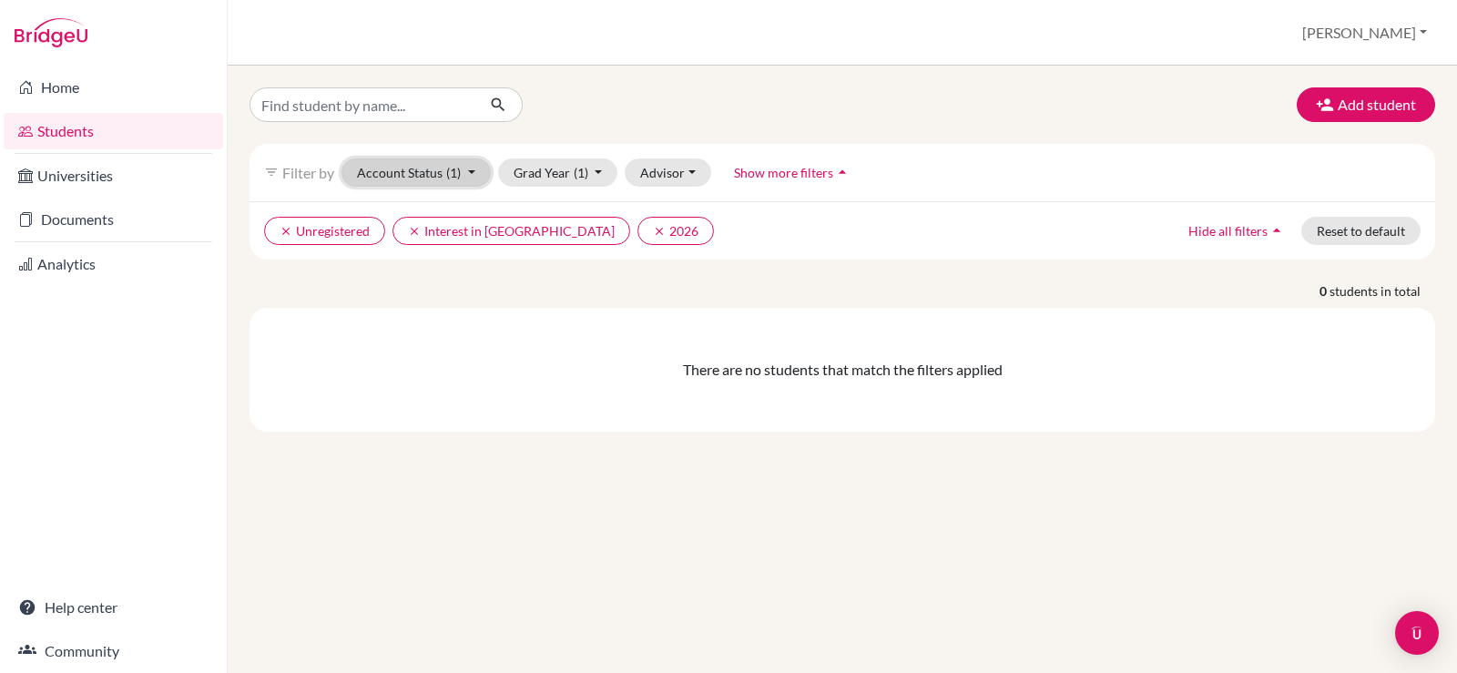
click at [400, 168] on button "Account Status (1)" at bounding box center [416, 172] width 149 height 28
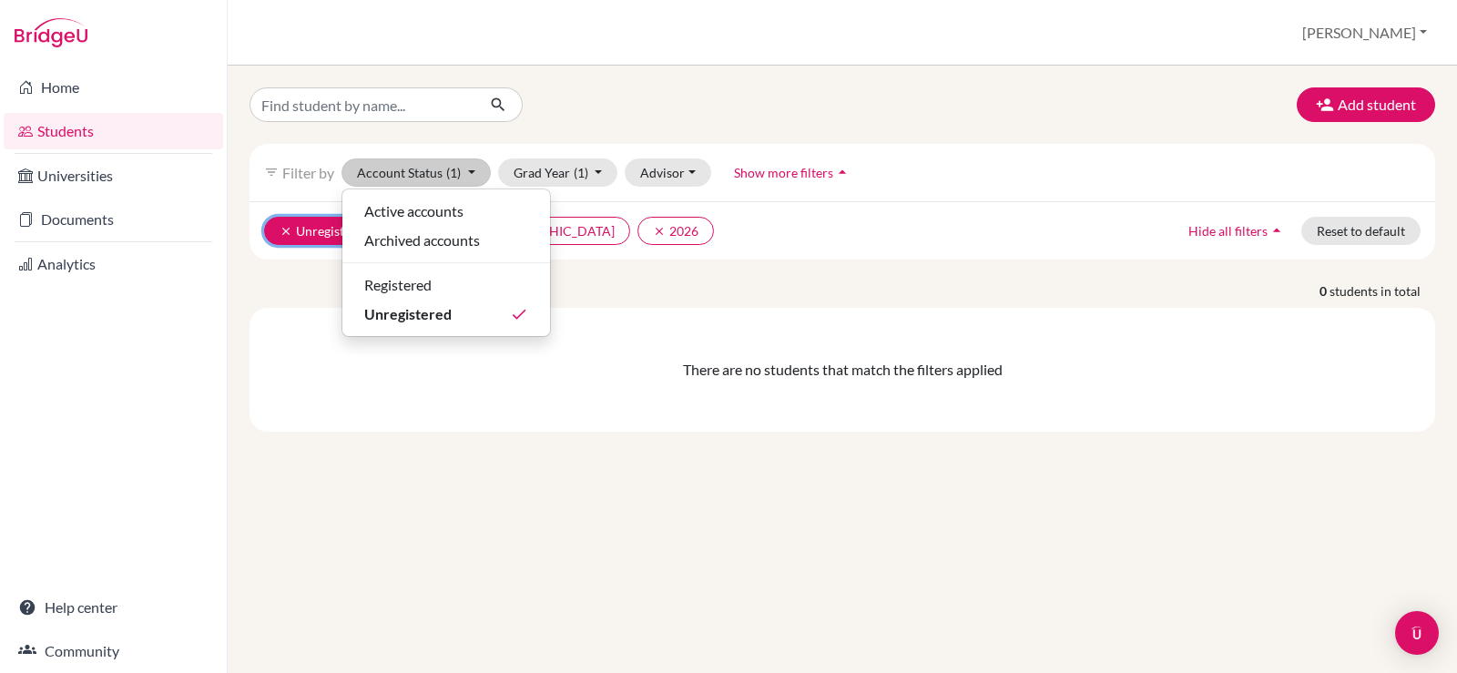
click at [291, 225] on icon "clear" at bounding box center [286, 231] width 13 height 13
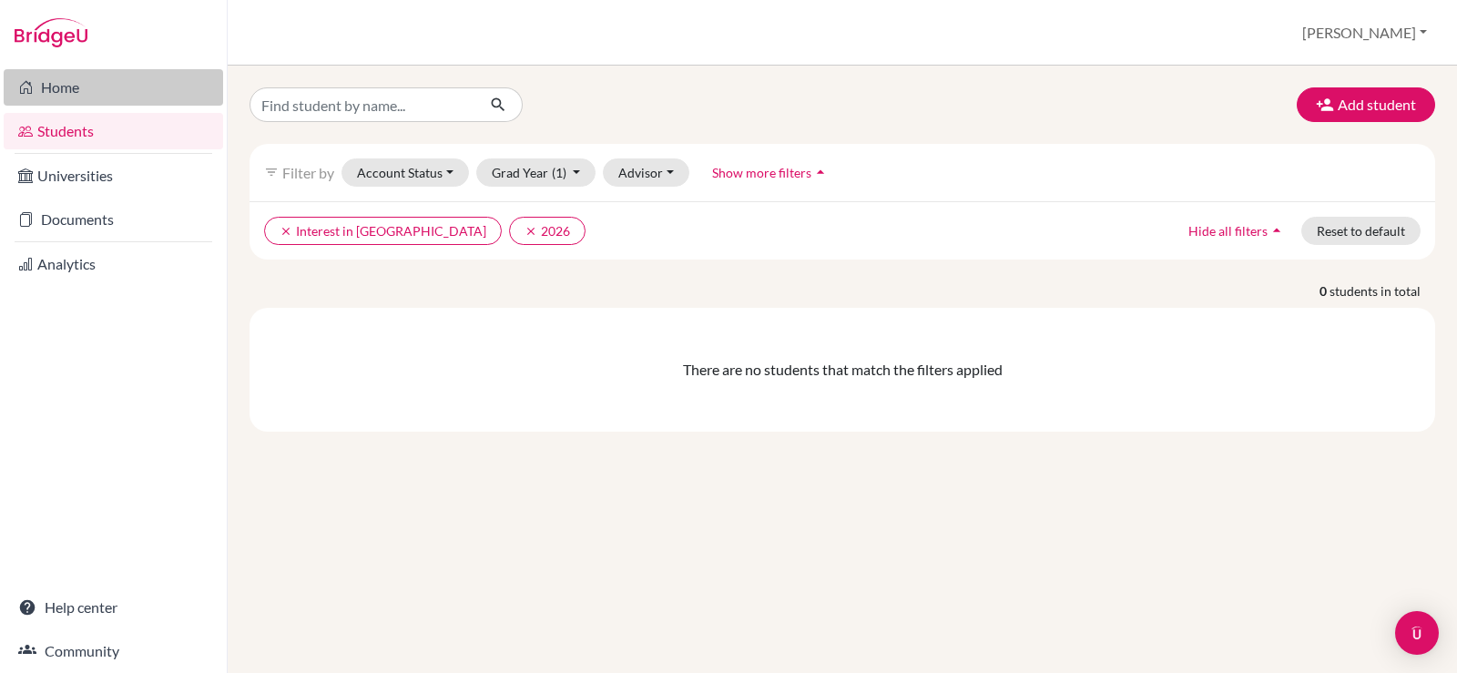
click at [68, 93] on link "Home" at bounding box center [113, 87] width 219 height 36
